Goal: Information Seeking & Learning: Learn about a topic

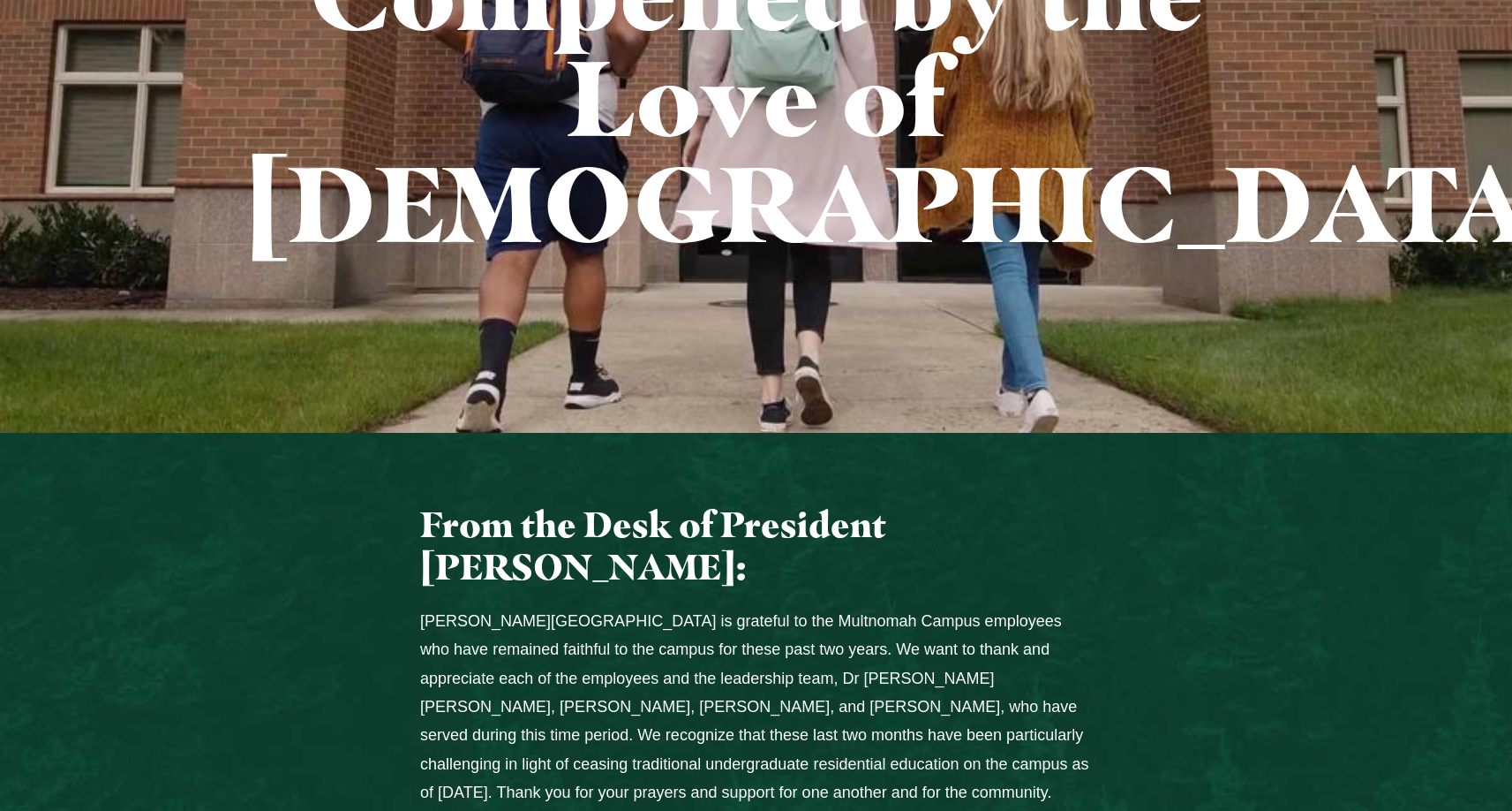
scroll to position [618, 0]
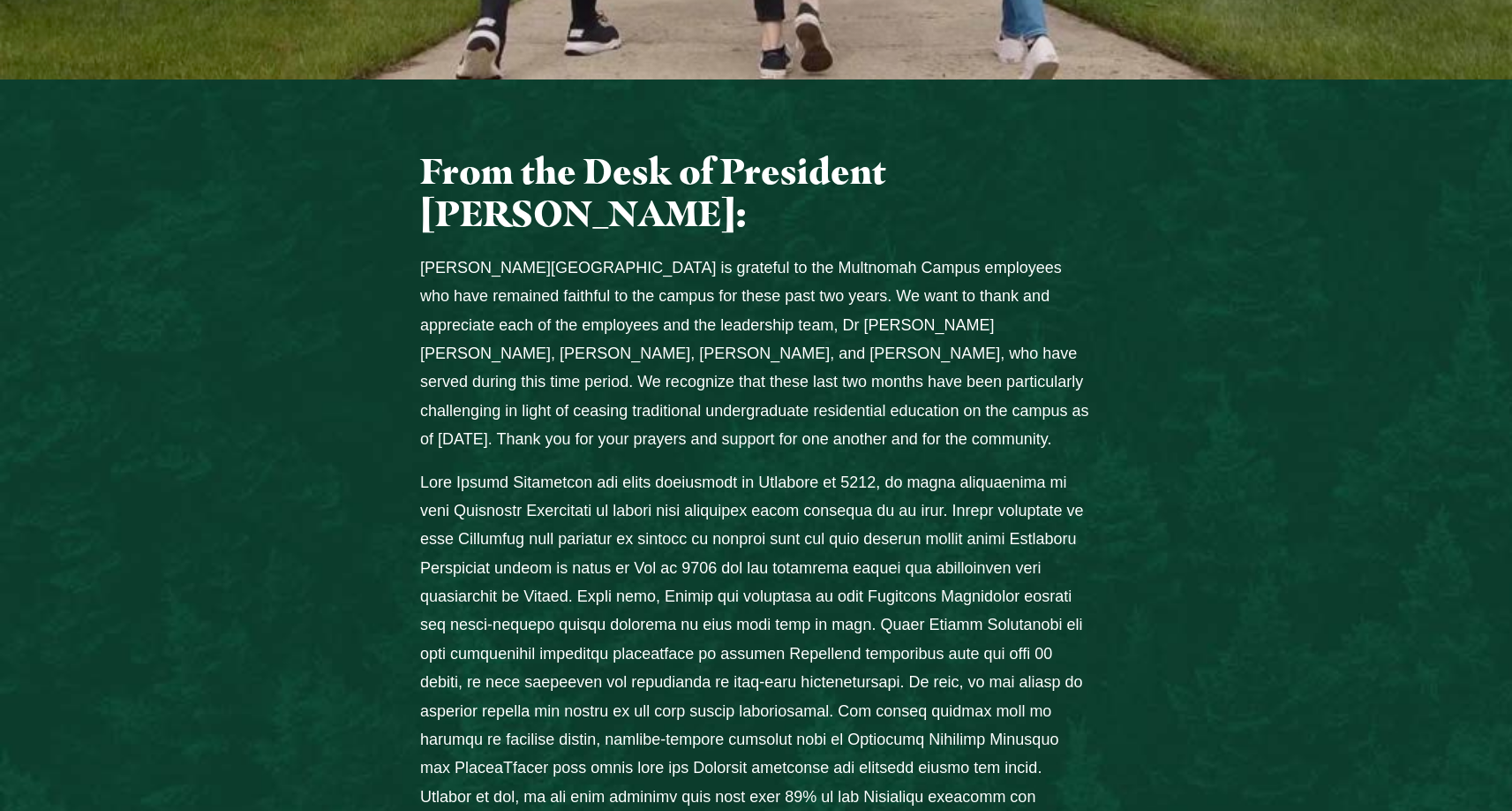
scroll to position [972, 0]
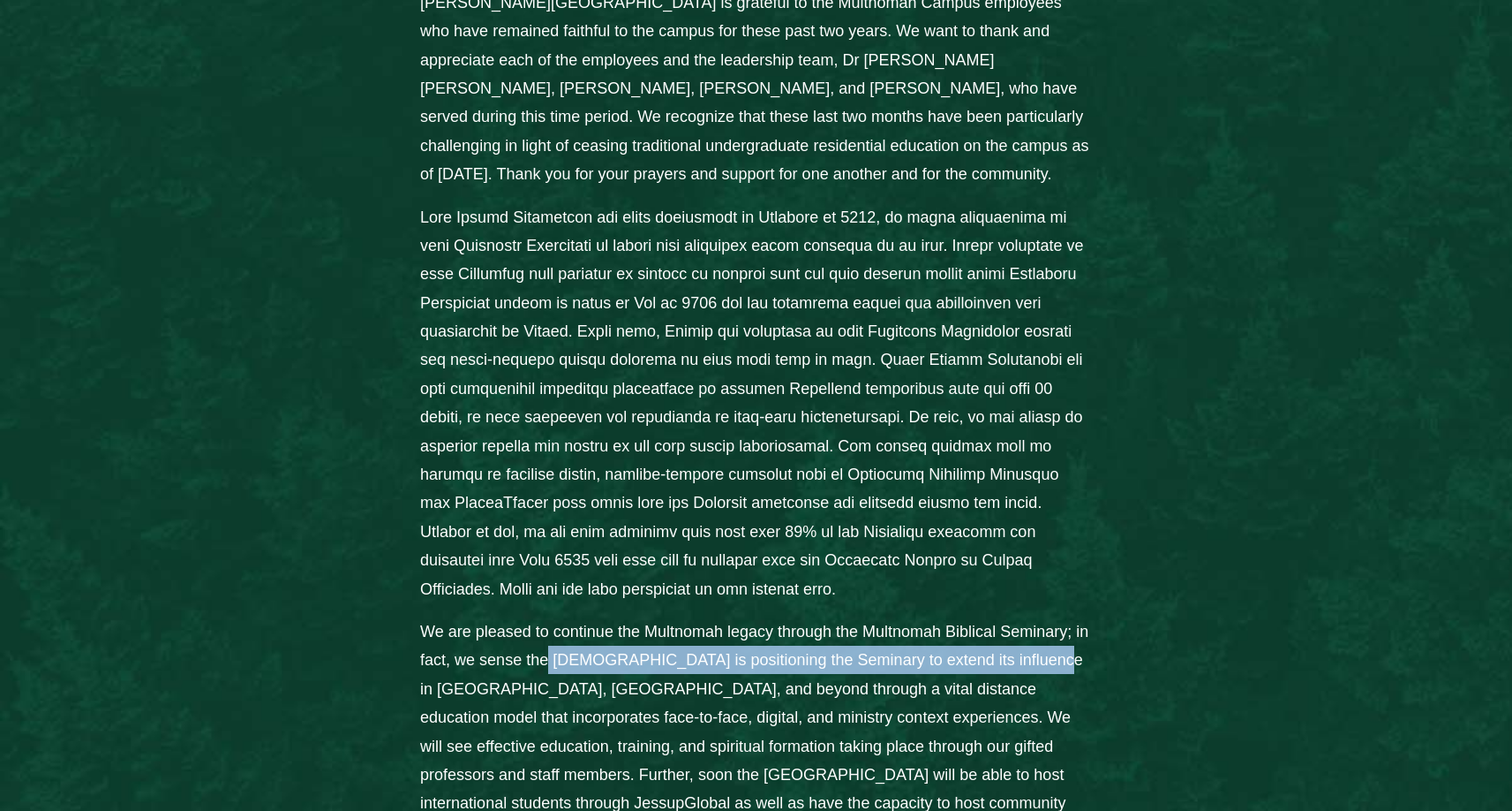
drag, startPoint x: 548, startPoint y: 543, endPoint x: 967, endPoint y: 576, distance: 420.3
click at [967, 617] on p "We are pleased to continue the Multnomah legacy through the Multnomah Biblical …" at bounding box center [756, 731] width 672 height 229
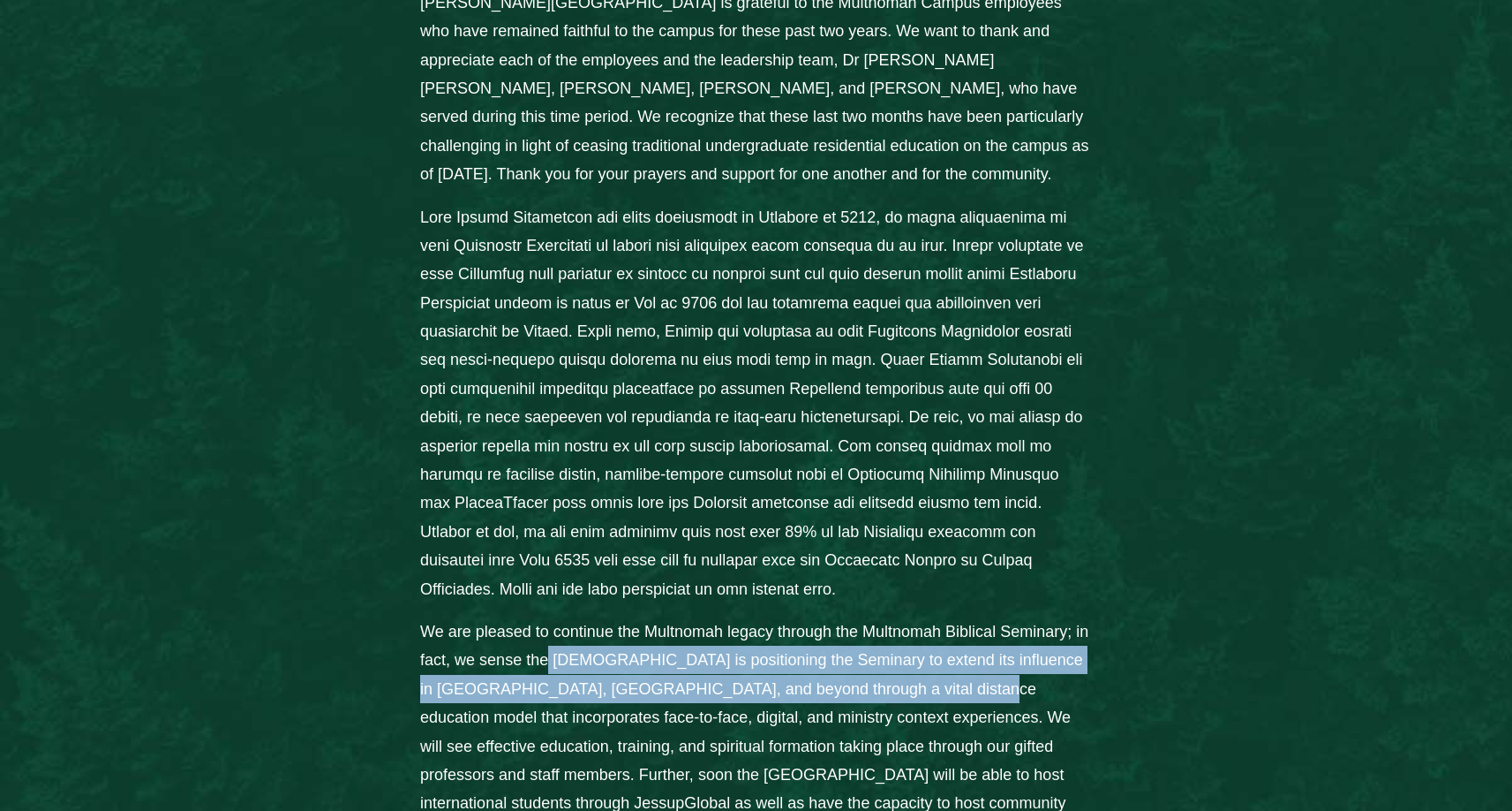
drag, startPoint x: 967, startPoint y: 576, endPoint x: 727, endPoint y: 590, distance: 240.4
click at [727, 617] on p "We are pleased to continue the Multnomah legacy through the Multnomah Biblical …" at bounding box center [756, 731] width 672 height 229
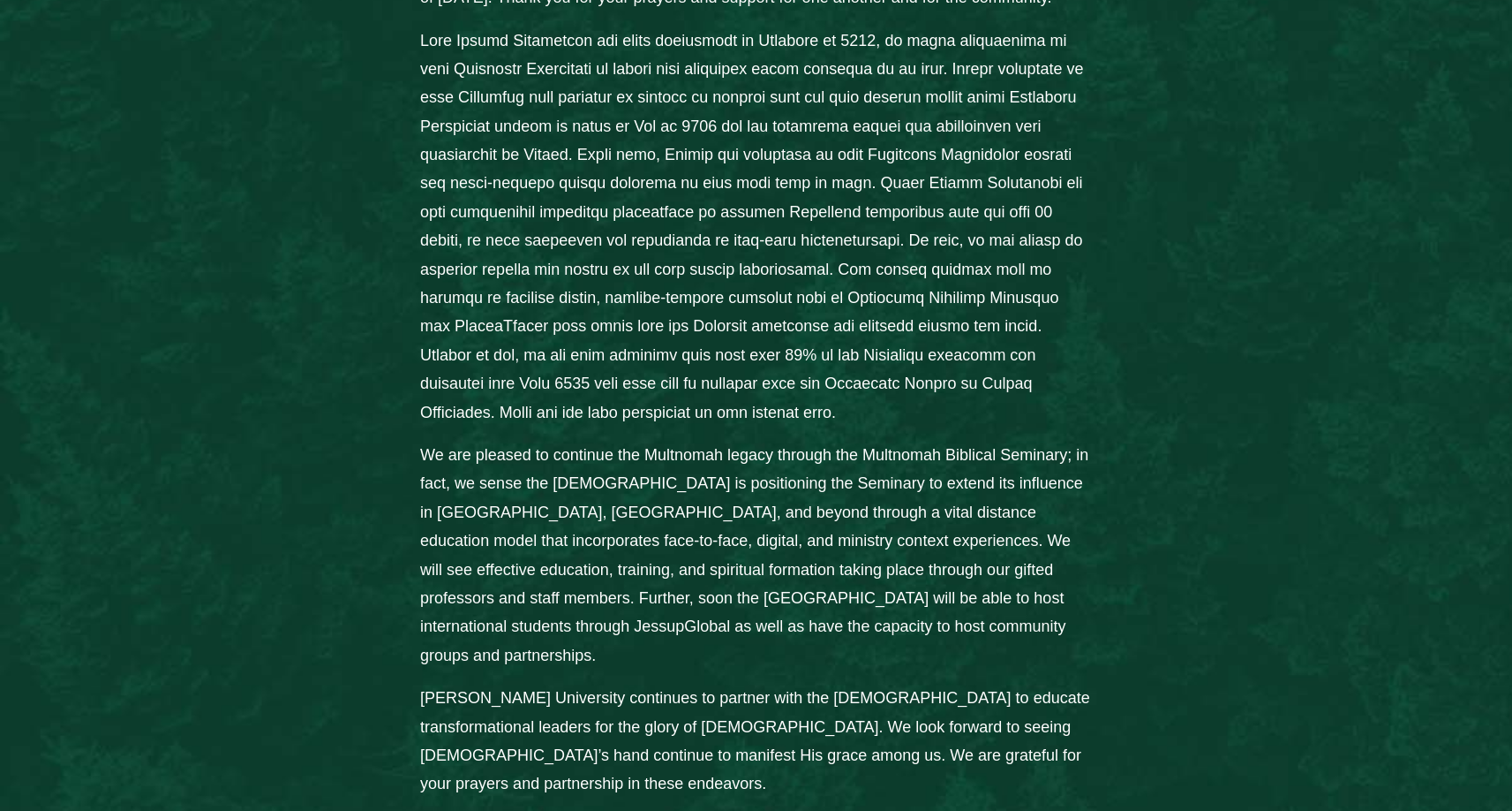
scroll to position [1237, 0]
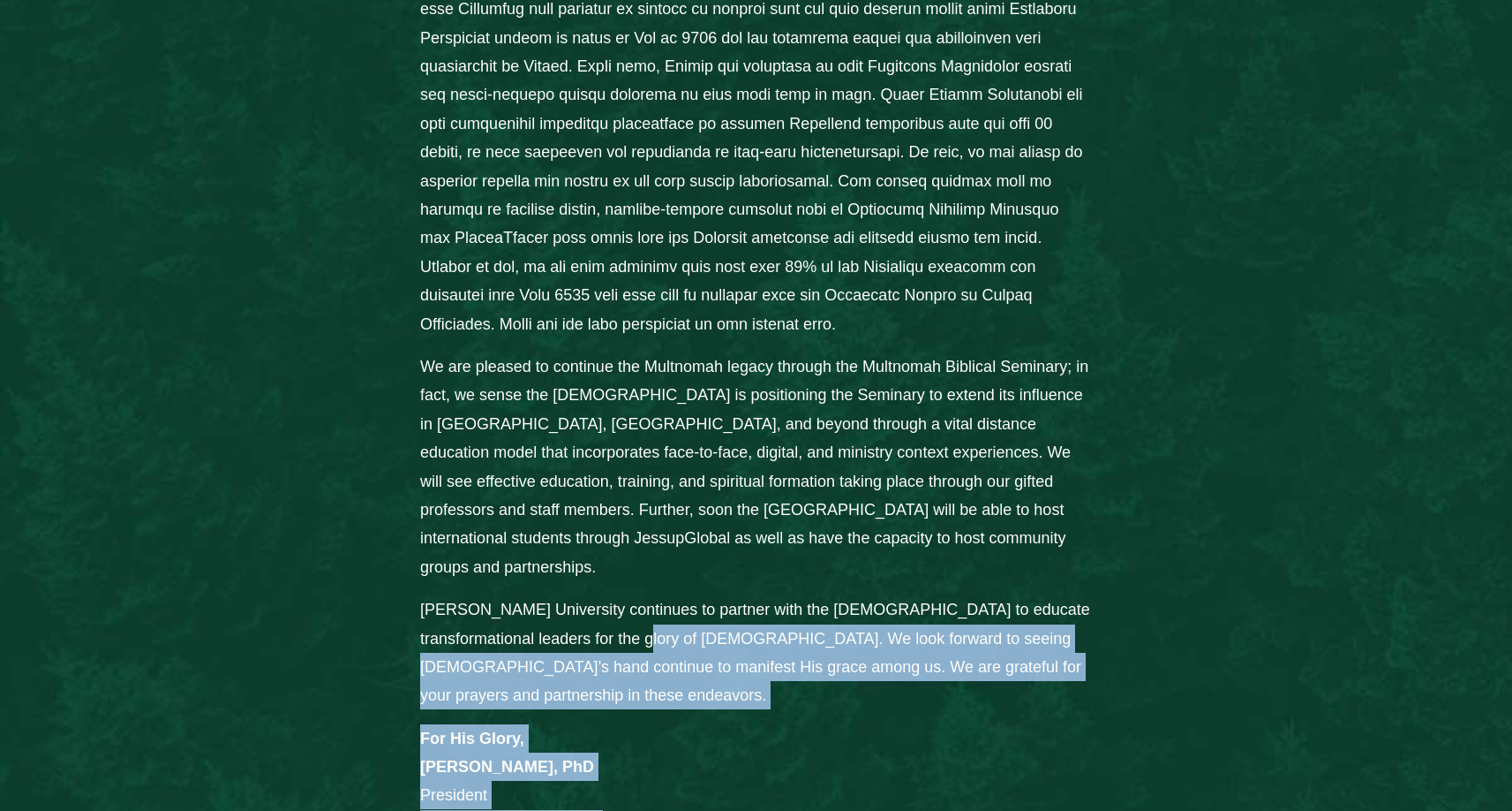
drag, startPoint x: 589, startPoint y: 507, endPoint x: 1086, endPoint y: 652, distance: 517.7
click at [1086, 652] on div "From the Desk of President [PERSON_NAME]: [PERSON_NAME][GEOGRAPHIC_DATA] is gra…" at bounding box center [755, 229] width 704 height 1218
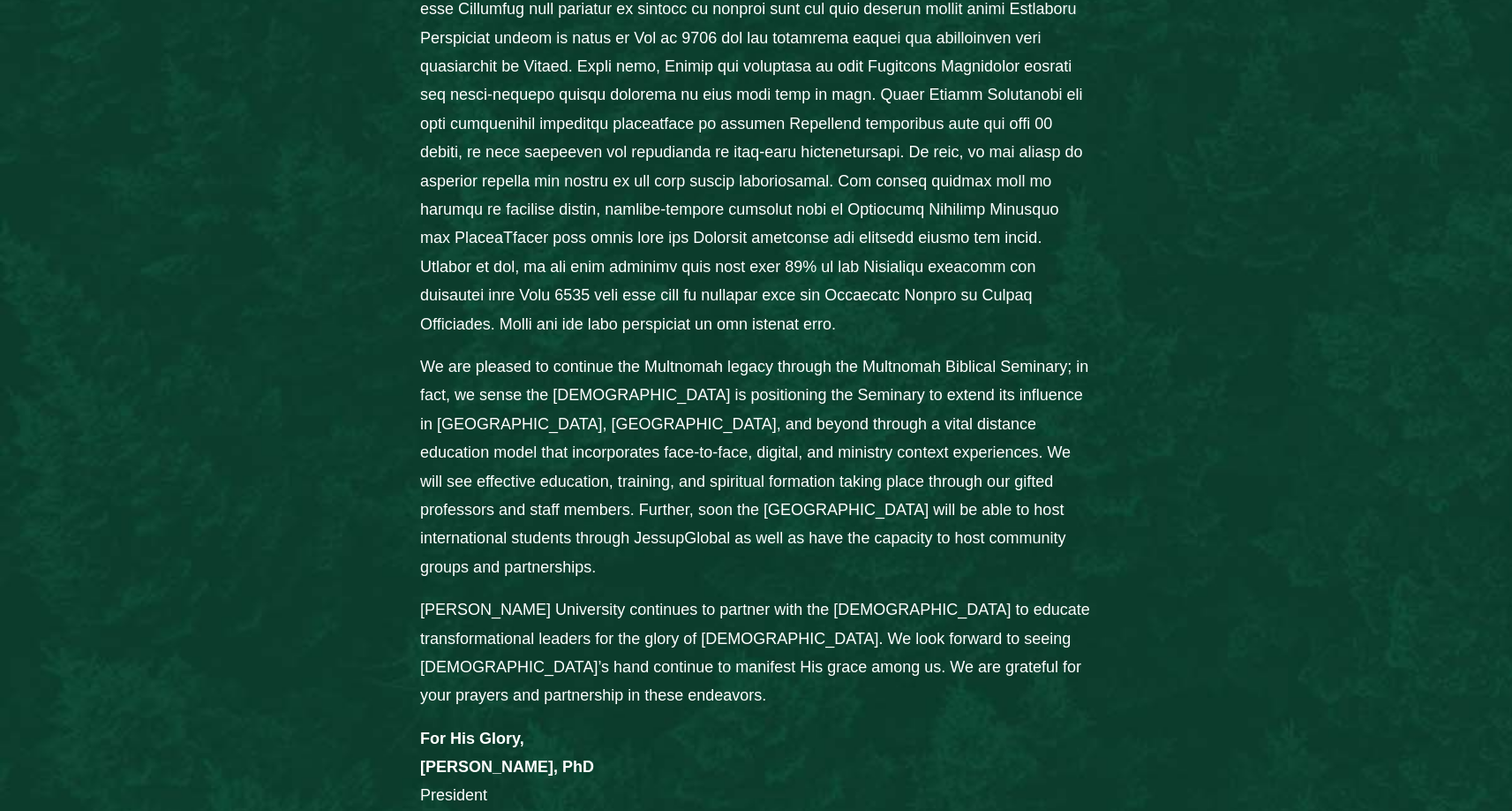
click at [671, 596] on p "[PERSON_NAME] University continues to partner with the [DEMOGRAPHIC_DATA] to ed…" at bounding box center [756, 653] width 672 height 114
